Goal: Transaction & Acquisition: Obtain resource

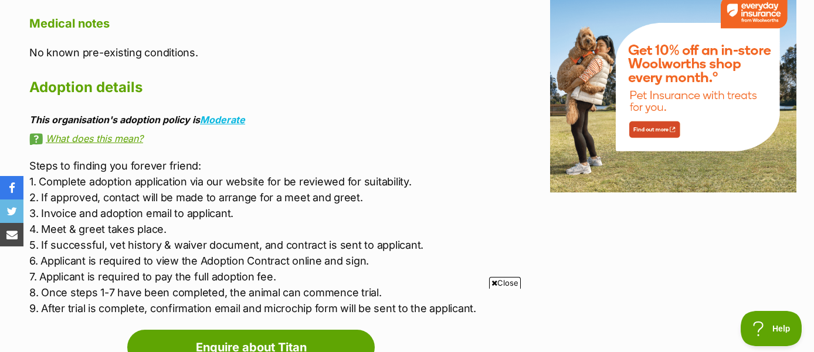
scroll to position [1511, 0]
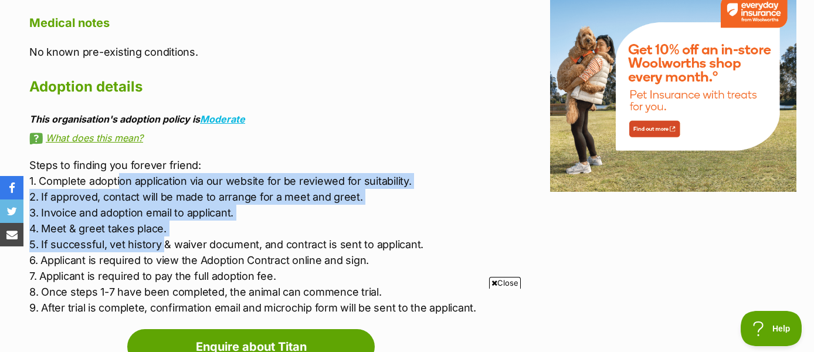
drag, startPoint x: 119, startPoint y: 182, endPoint x: 162, endPoint y: 242, distance: 73.5
click at [165, 242] on p "Steps to finding you forever friend: 1. Complete adoption application via our w…" at bounding box center [256, 236] width 455 height 158
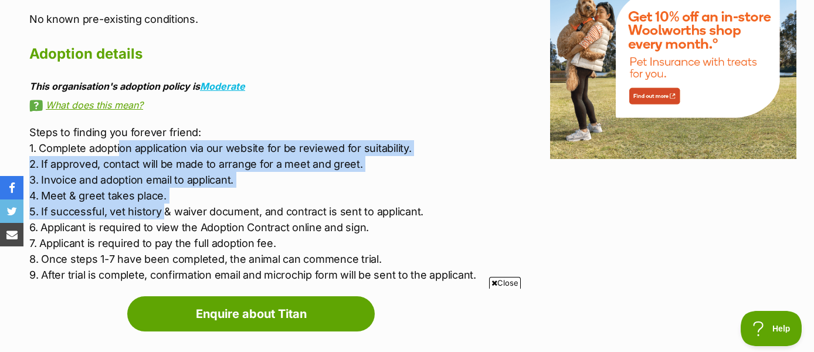
scroll to position [1552, 0]
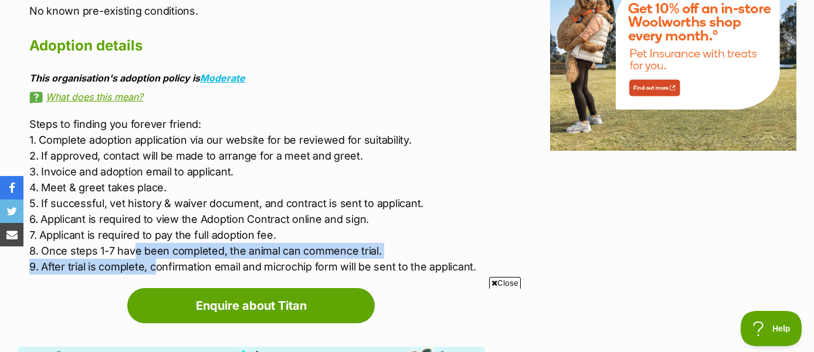
drag, startPoint x: 131, startPoint y: 249, endPoint x: 152, endPoint y: 267, distance: 27.9
click at [152, 267] on p "Steps to finding you forever friend: 1. Complete adoption application via our w…" at bounding box center [256, 195] width 455 height 158
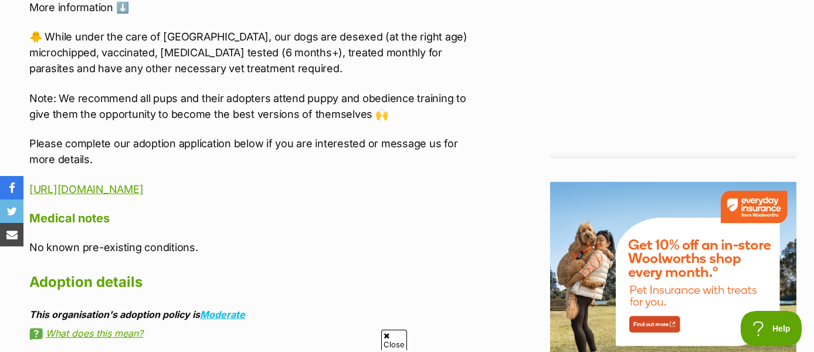
scroll to position [1303, 0]
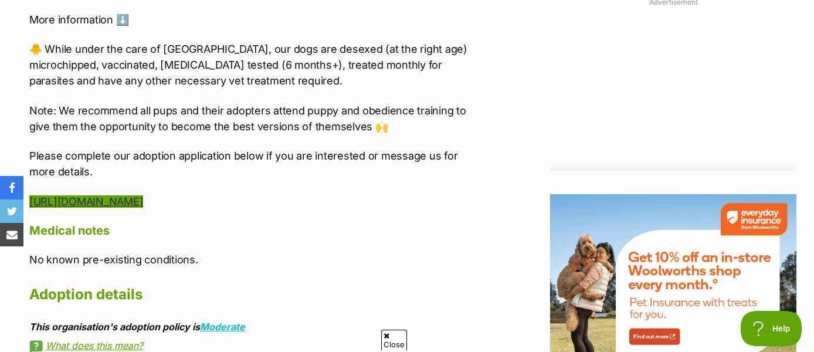
click at [143, 200] on link "[URL][DOMAIN_NAME]" at bounding box center [86, 201] width 114 height 12
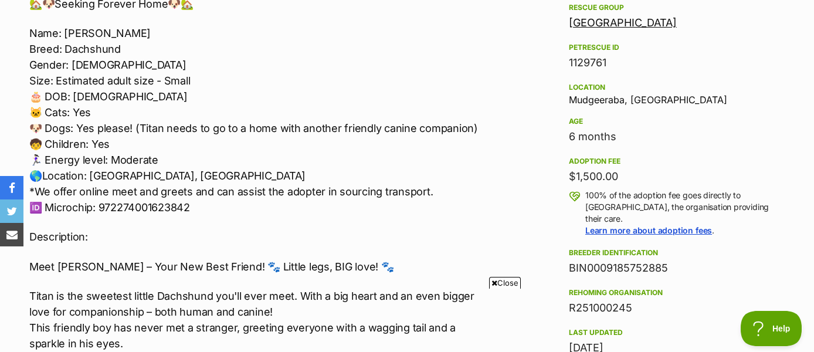
scroll to position [681, 0]
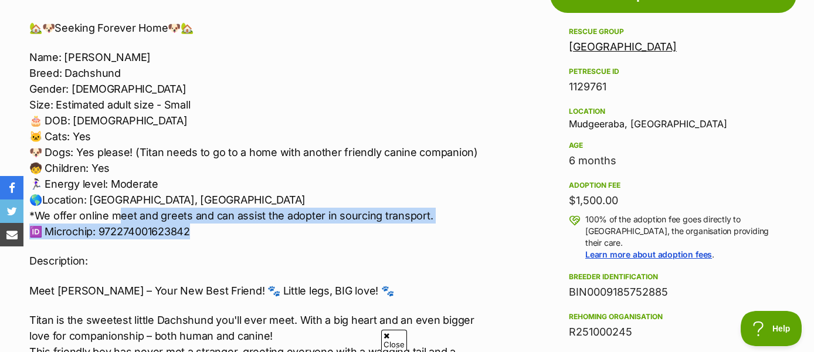
drag, startPoint x: 121, startPoint y: 219, endPoint x: 188, endPoint y: 238, distance: 69.0
click at [188, 238] on p "Name: Titan Breed: Dachshund Gender: [DEMOGRAPHIC_DATA] Size: Estimated adult s…" at bounding box center [256, 144] width 455 height 190
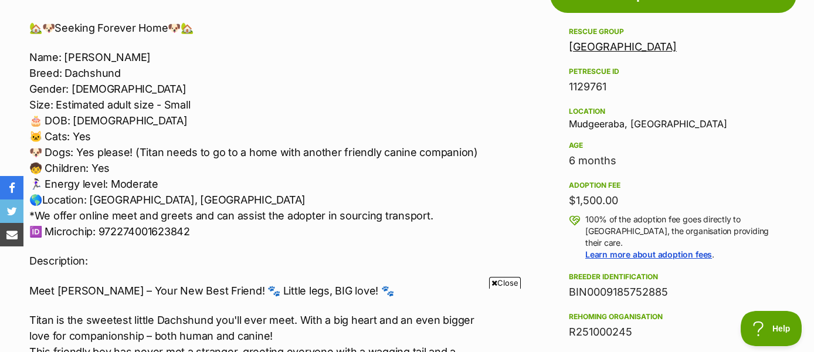
click at [210, 260] on p "Description:" at bounding box center [256, 261] width 455 height 16
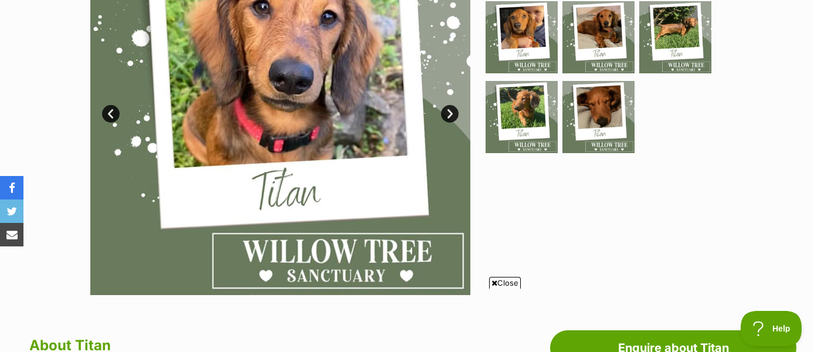
scroll to position [286, 0]
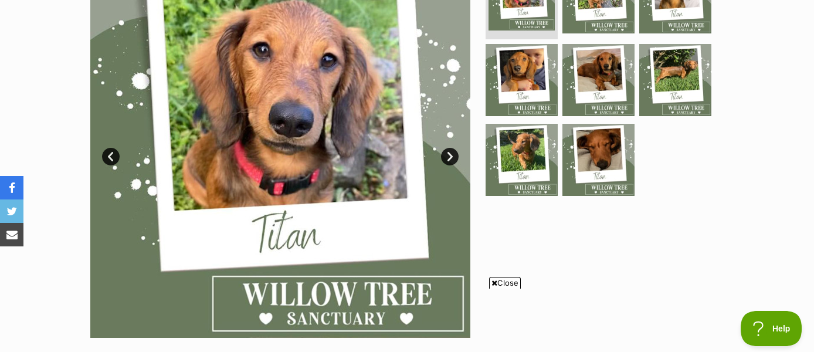
click at [448, 159] on link "Next" at bounding box center [450, 157] width 18 height 18
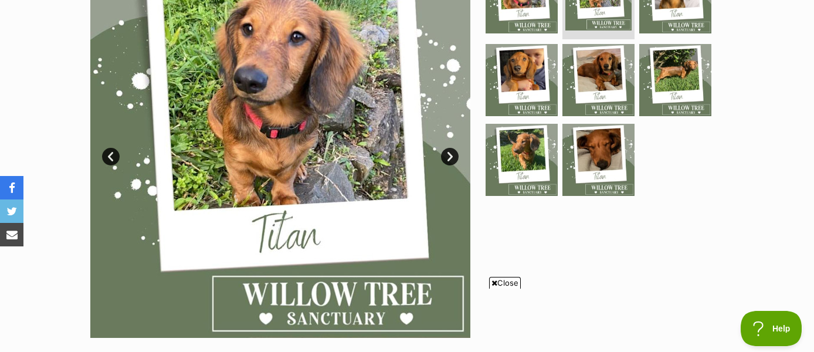
click at [448, 159] on link "Next" at bounding box center [450, 157] width 18 height 18
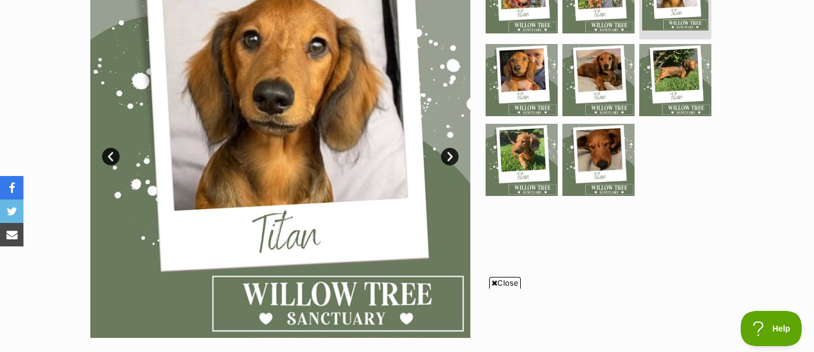
click at [448, 159] on link "Next" at bounding box center [450, 157] width 18 height 18
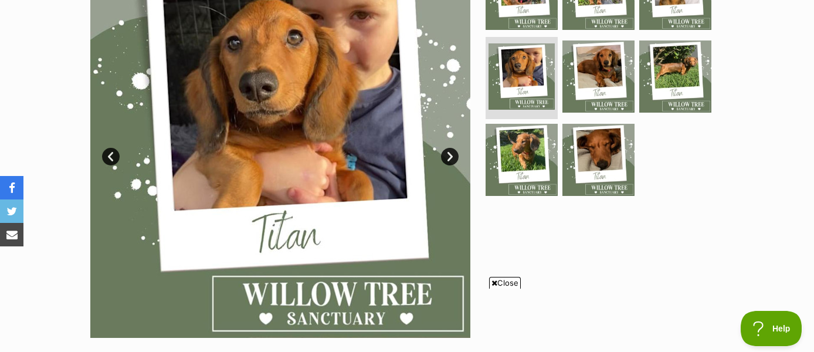
click at [448, 159] on link "Next" at bounding box center [450, 157] width 18 height 18
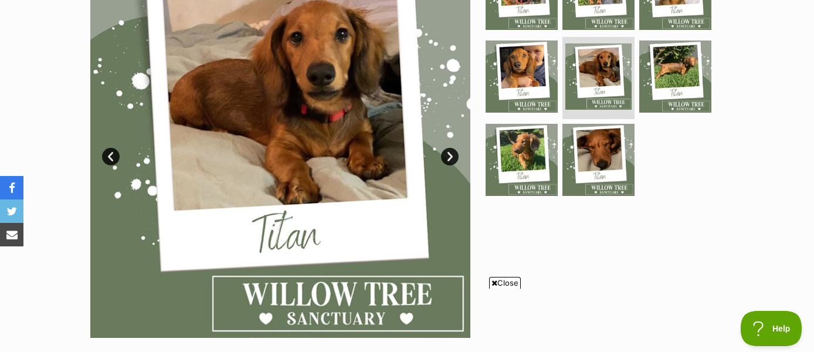
click at [448, 159] on link "Next" at bounding box center [450, 157] width 18 height 18
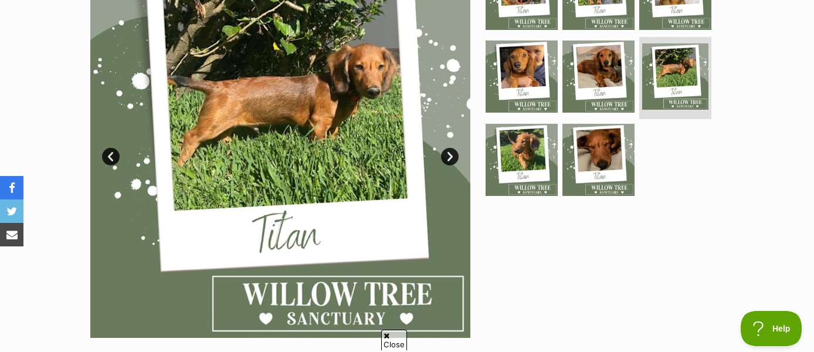
scroll to position [0, 0]
